Goal: Task Accomplishment & Management: Use online tool/utility

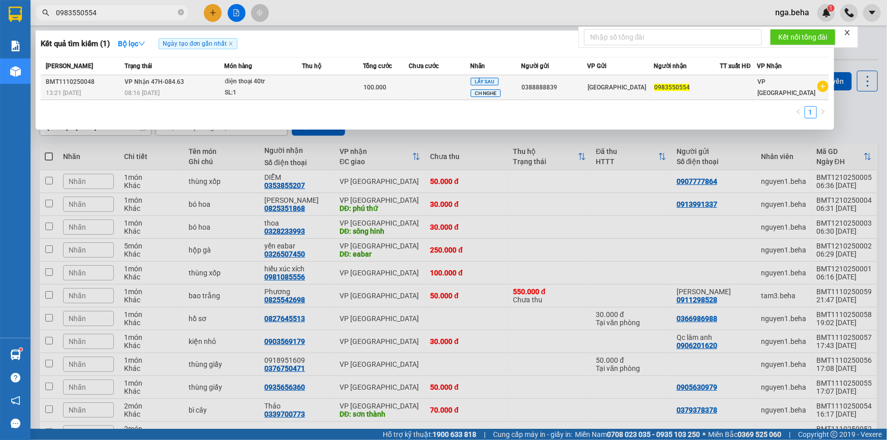
scroll to position [46, 0]
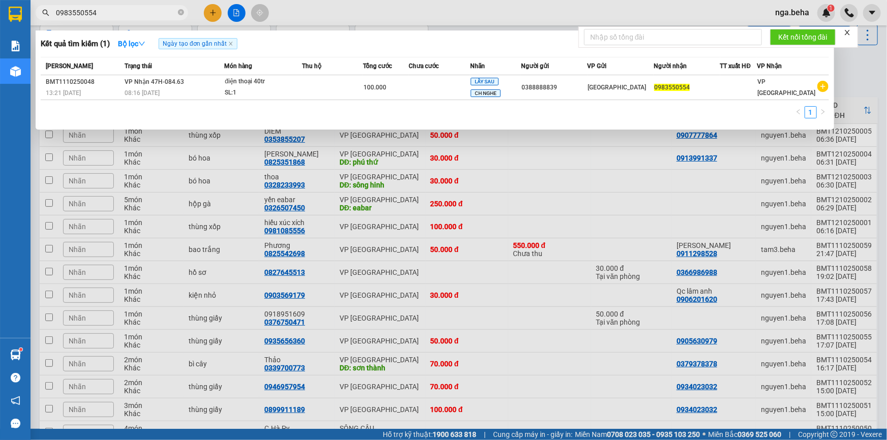
click at [219, 10] on div at bounding box center [443, 220] width 887 height 440
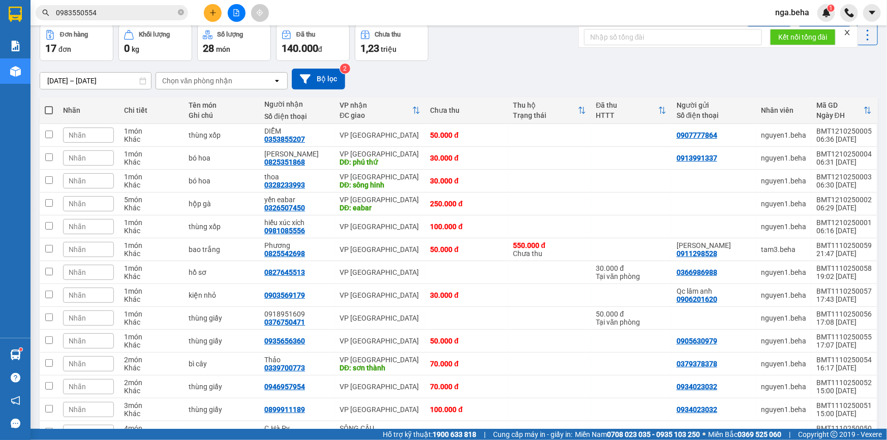
click at [233, 14] on icon "file-add" at bounding box center [236, 12] width 7 height 7
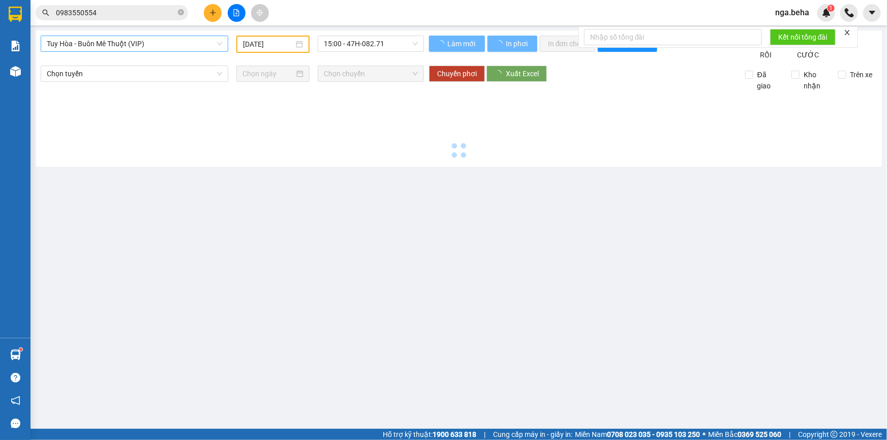
type input "[DATE]"
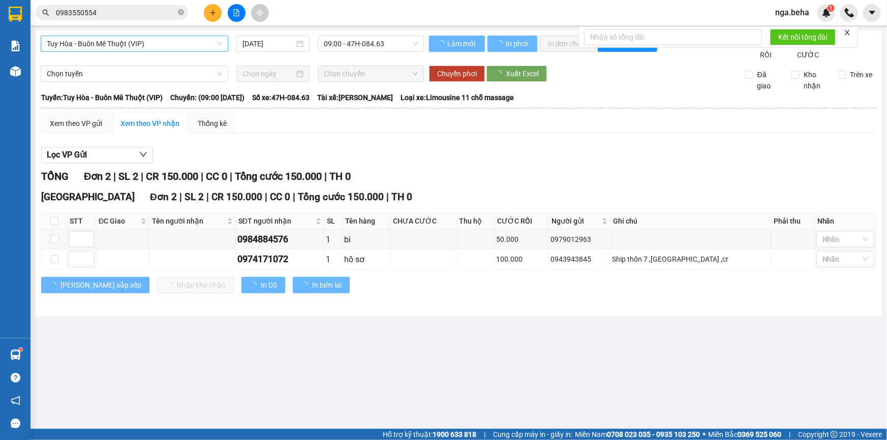
click at [121, 49] on span "Tuy Hòa - Buôn Mê Thuột (VIP)" at bounding box center [134, 43] width 175 height 15
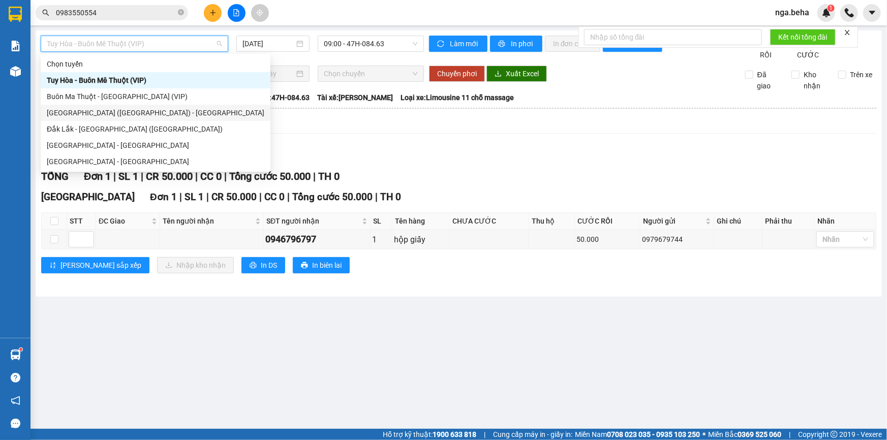
click at [123, 112] on div "[GEOGRAPHIC_DATA] ([GEOGRAPHIC_DATA]) - [GEOGRAPHIC_DATA]" at bounding box center [156, 112] width 218 height 11
type input "[DATE]"
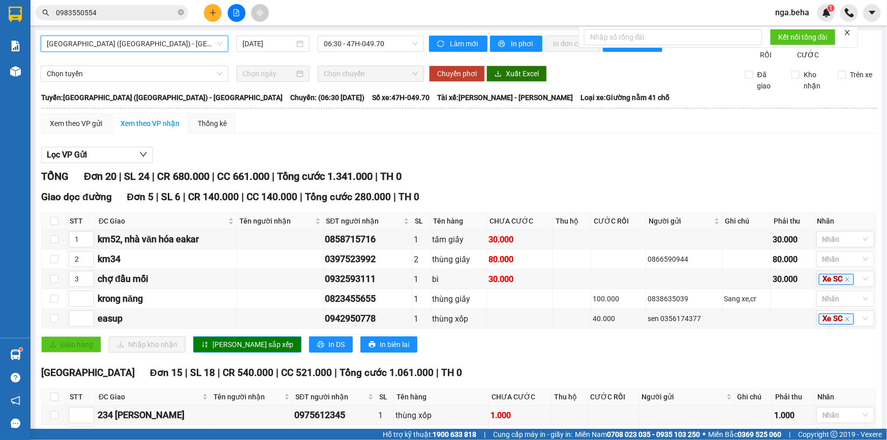
click at [156, 49] on span "[GEOGRAPHIC_DATA] ([GEOGRAPHIC_DATA]) - [GEOGRAPHIC_DATA]" at bounding box center [134, 43] width 175 height 15
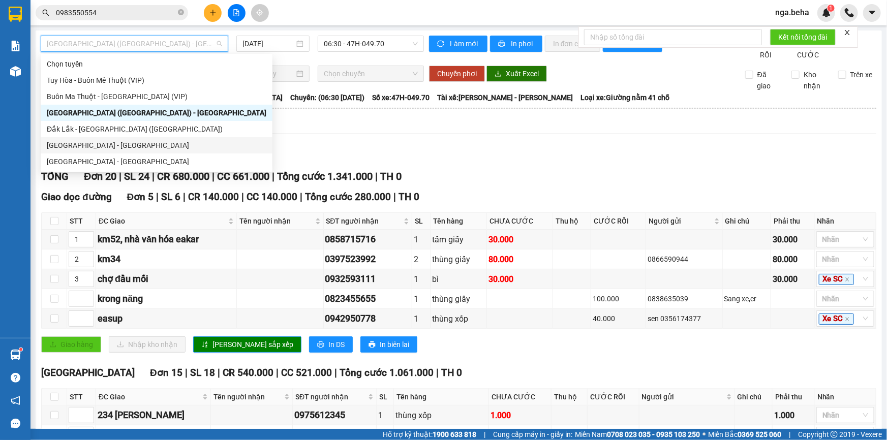
click at [102, 142] on div "[GEOGRAPHIC_DATA] - [GEOGRAPHIC_DATA]" at bounding box center [157, 145] width 220 height 11
type input "[DATE]"
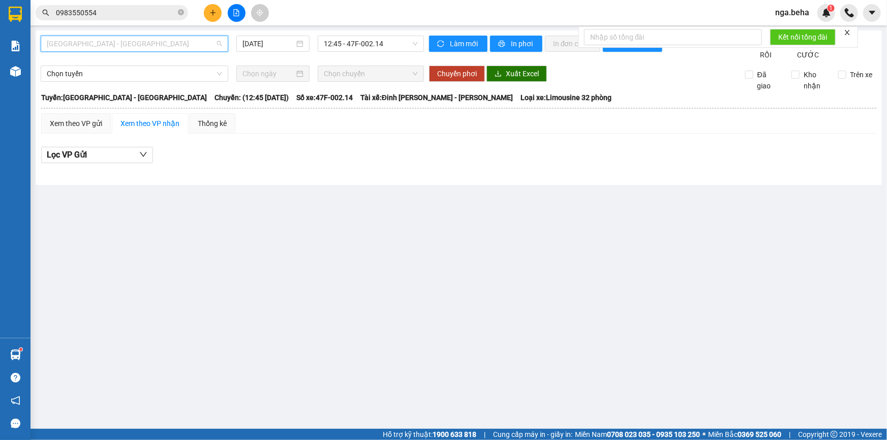
click at [101, 42] on span "[GEOGRAPHIC_DATA] - [GEOGRAPHIC_DATA]" at bounding box center [134, 43] width 175 height 15
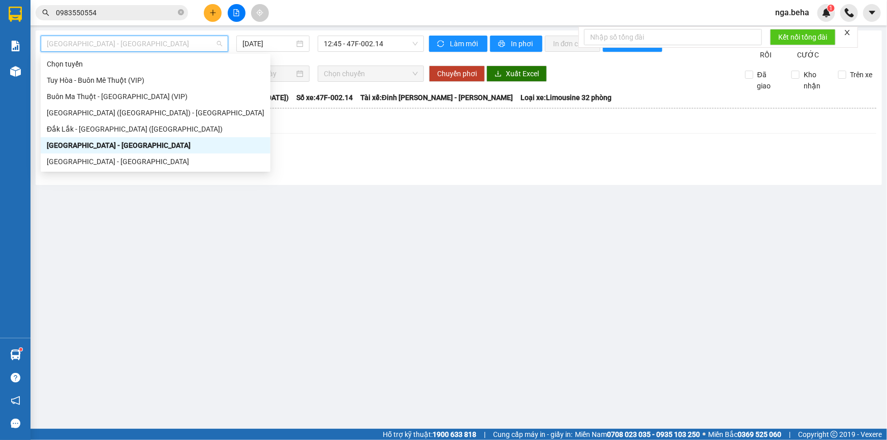
click at [107, 156] on div "[GEOGRAPHIC_DATA] - [GEOGRAPHIC_DATA]" at bounding box center [156, 161] width 218 height 11
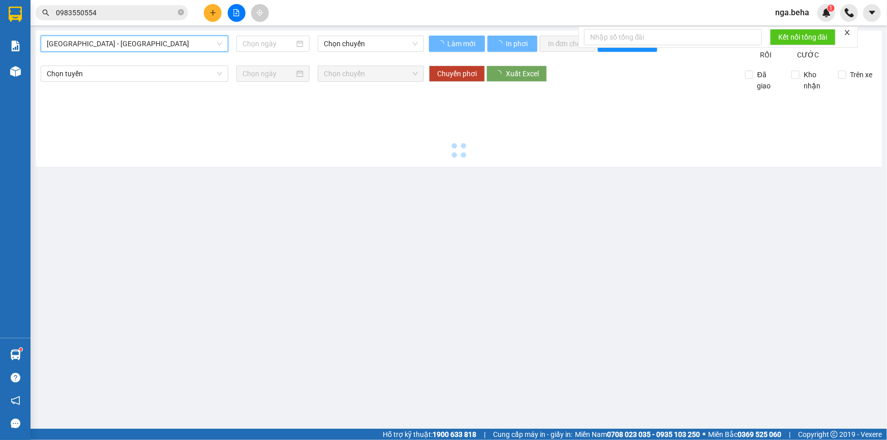
type input "[DATE]"
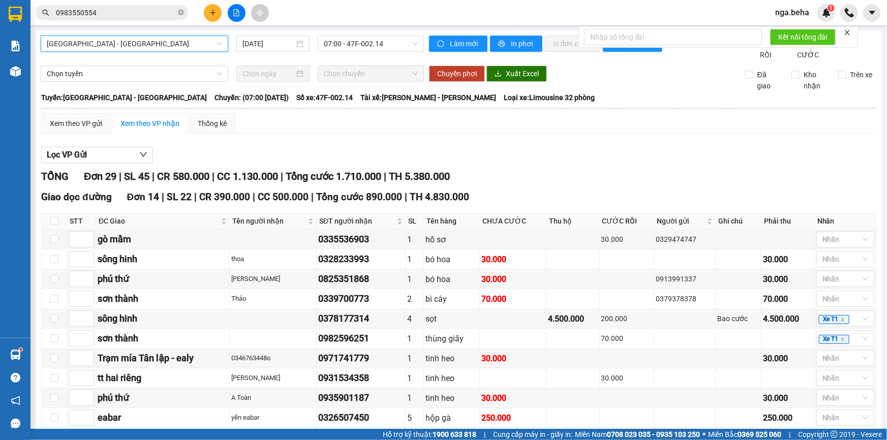
click at [847, 31] on icon "close" at bounding box center [847, 32] width 5 height 5
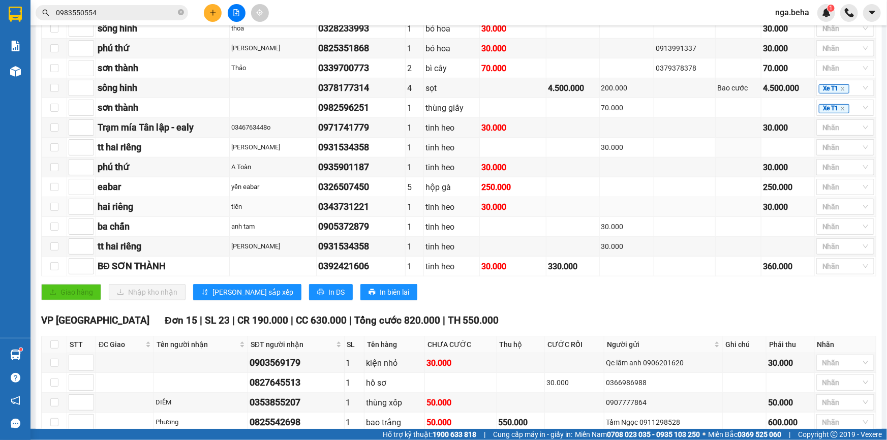
scroll to position [138, 0]
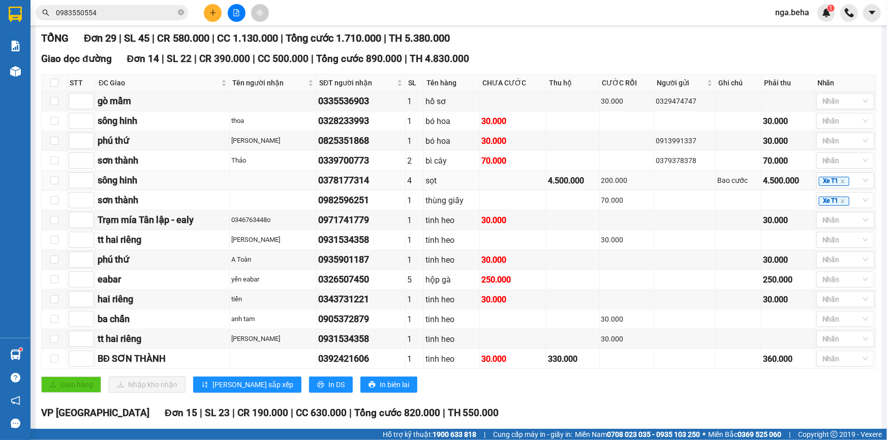
click at [365, 188] on div "0378177314" at bounding box center [360, 180] width 85 height 14
click at [75, 228] on input at bounding box center [81, 220] width 24 height 15
type input "1"
click at [74, 247] on input at bounding box center [81, 239] width 24 height 15
type input "2"
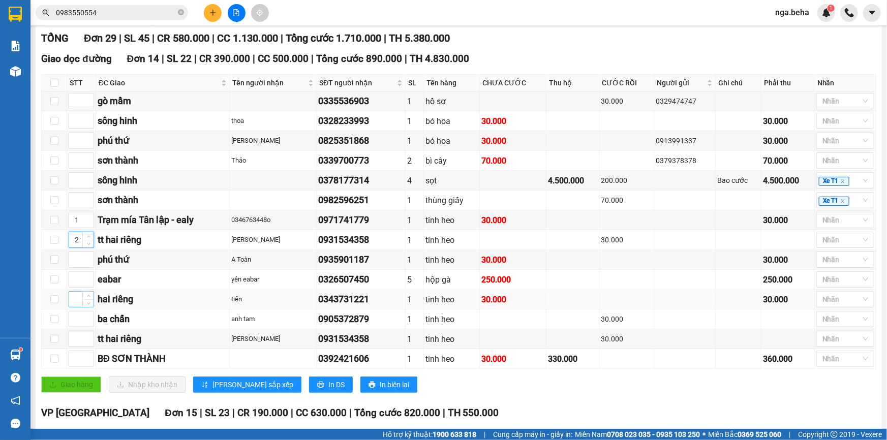
click at [78, 304] on input at bounding box center [81, 299] width 24 height 15
type input "2"
click at [72, 347] on input at bounding box center [81, 339] width 24 height 15
type input "2"
click at [79, 188] on input at bounding box center [81, 180] width 24 height 15
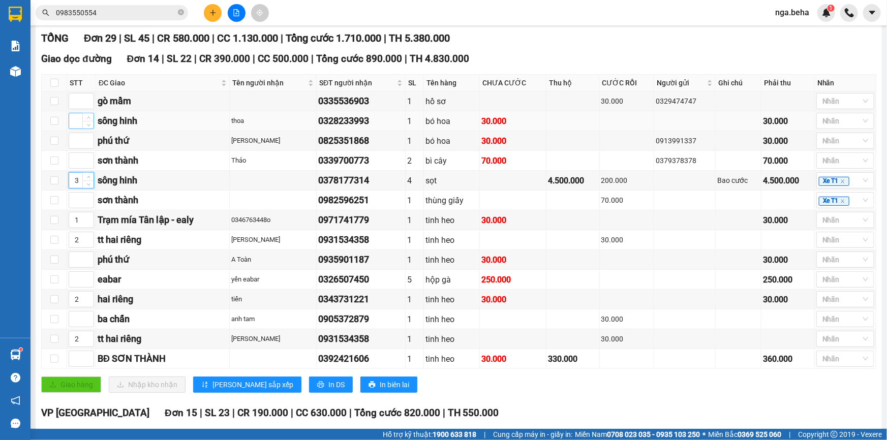
type input "3"
click at [75, 129] on input at bounding box center [81, 120] width 24 height 15
type input "3"
click at [71, 164] on input at bounding box center [81, 160] width 24 height 15
type input "4"
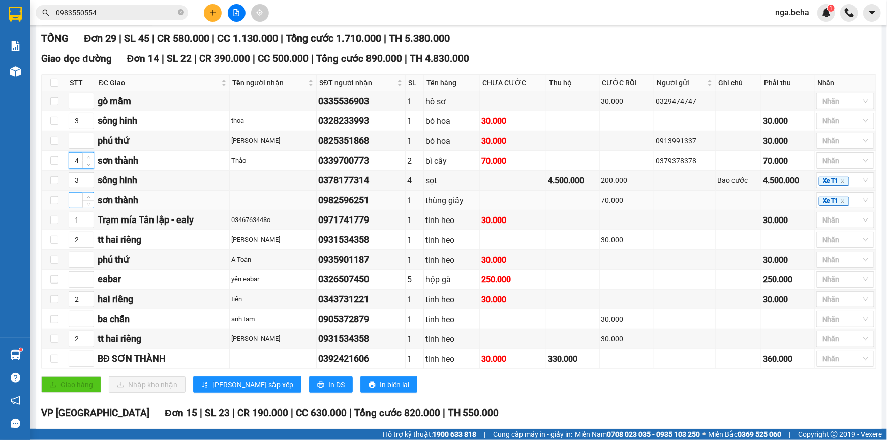
click at [77, 208] on input at bounding box center [81, 200] width 24 height 15
type input "4"
click at [77, 365] on input at bounding box center [81, 358] width 24 height 15
type input "4"
click at [402, 191] on td "0378177314" at bounding box center [361, 181] width 89 height 20
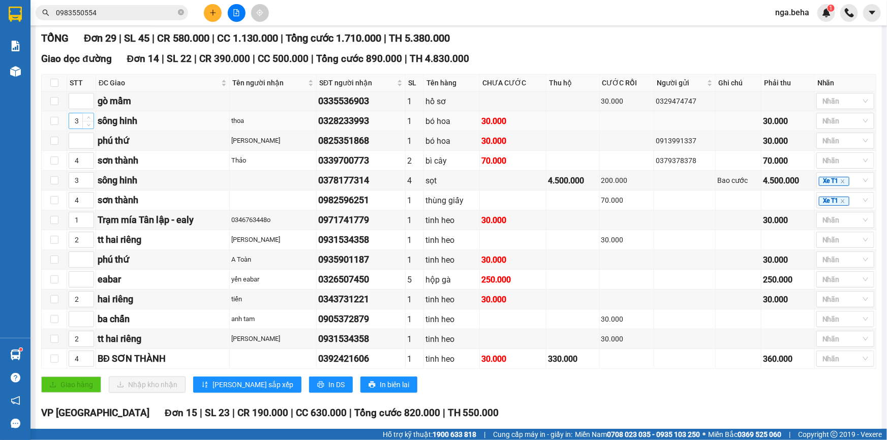
click at [81, 129] on input "3" at bounding box center [81, 120] width 24 height 15
click at [81, 168] on input "4" at bounding box center [81, 160] width 24 height 15
click at [78, 188] on input "3" at bounding box center [81, 180] width 24 height 15
click at [78, 208] on input "4" at bounding box center [81, 200] width 24 height 15
click at [81, 228] on input "1" at bounding box center [81, 220] width 24 height 15
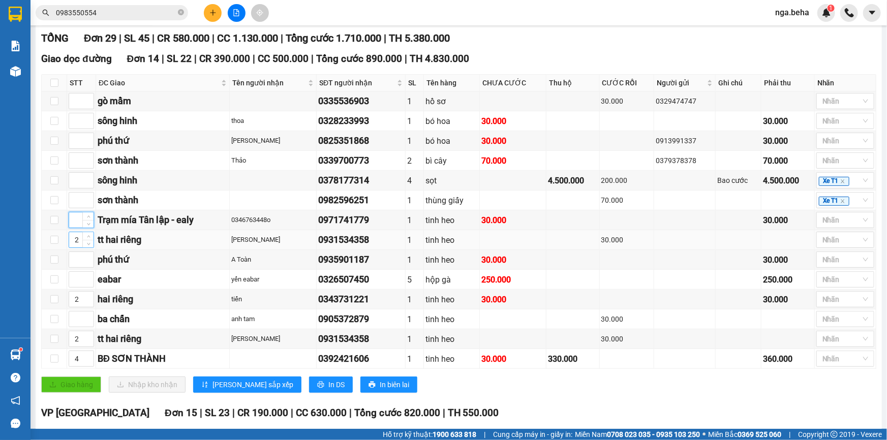
click at [81, 248] on input "2" at bounding box center [81, 239] width 24 height 15
click at [81, 307] on input "2" at bounding box center [81, 299] width 24 height 15
click at [81, 347] on input "2" at bounding box center [81, 339] width 24 height 15
type input "5"
click at [81, 361] on div "5" at bounding box center [81, 359] width 25 height 16
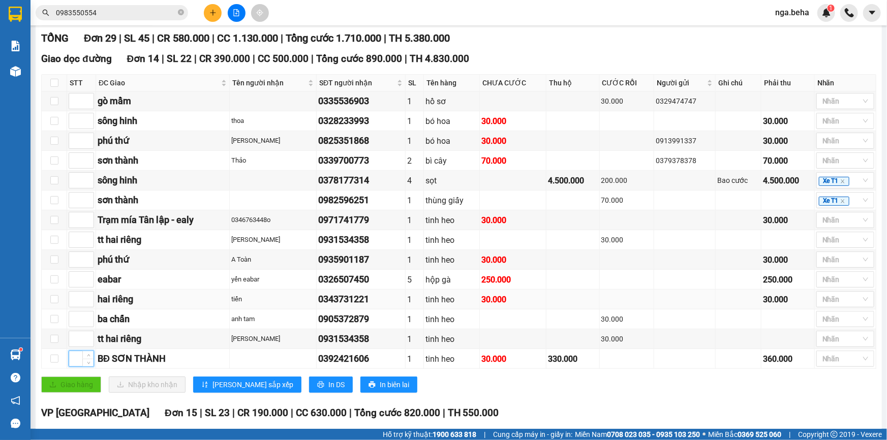
click at [204, 304] on div "hai riêng" at bounding box center [163, 299] width 130 height 14
click at [240, 245] on div "[PERSON_NAME]" at bounding box center [272, 240] width 83 height 10
